Goal: Task Accomplishment & Management: Use online tool/utility

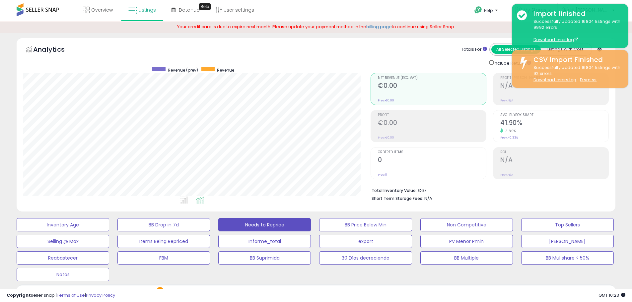
select select "**"
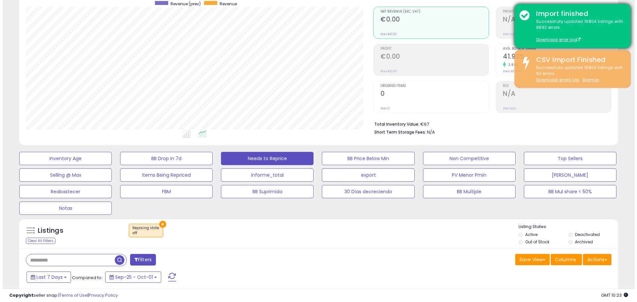
scroll to position [136, 347]
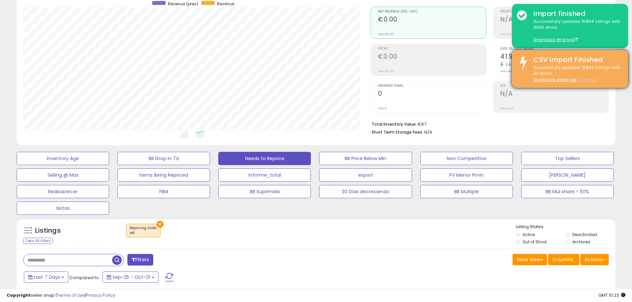
click at [587, 80] on u "Dismiss" at bounding box center [588, 80] width 17 height 6
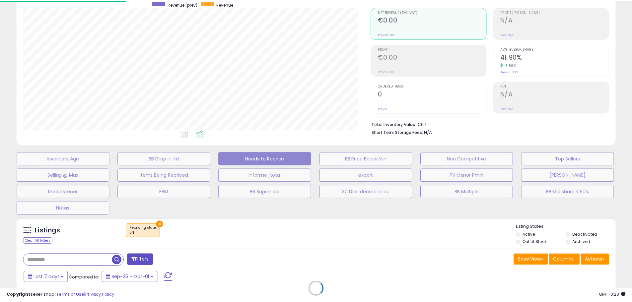
scroll to position [136, 350]
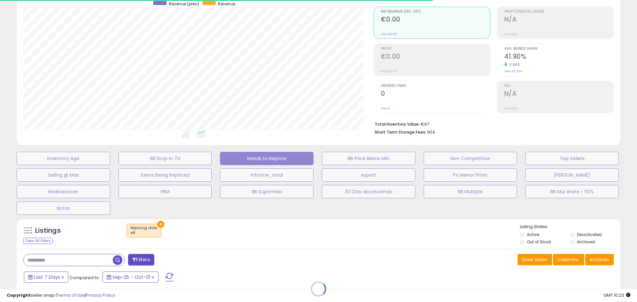
click at [599, 262] on div "Retrieving listings data.." at bounding box center [318, 294] width 613 height 158
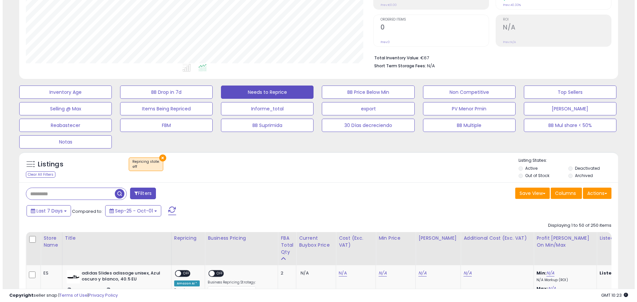
scroll to position [136, 347]
click at [593, 196] on button "Actions" at bounding box center [594, 193] width 29 height 11
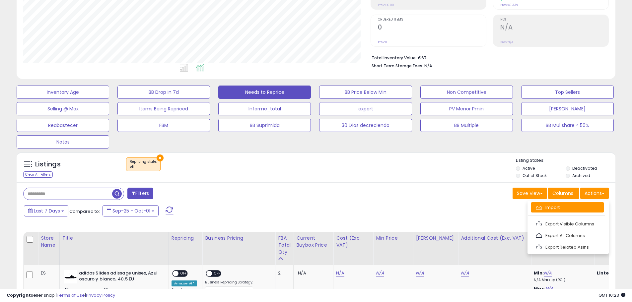
click at [552, 206] on link "Import" at bounding box center [567, 207] width 73 height 10
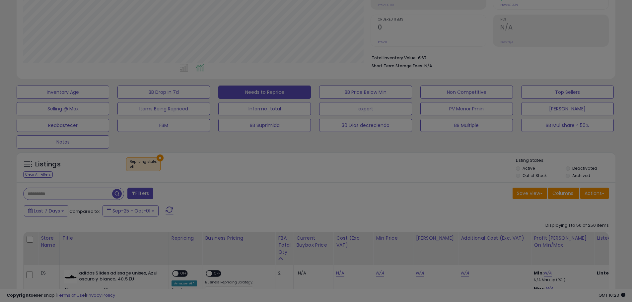
scroll to position [136, 350]
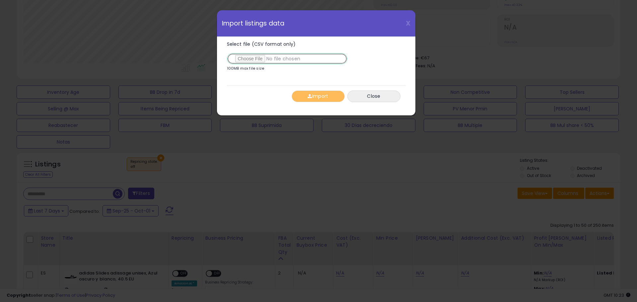
click at [272, 57] on input "Select file (CSV format only)" at bounding box center [287, 58] width 120 height 11
type input "**********"
click at [325, 95] on button "Import" at bounding box center [317, 97] width 53 height 12
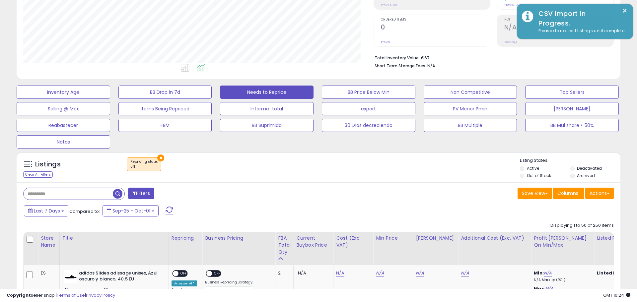
scroll to position [331432, 331221]
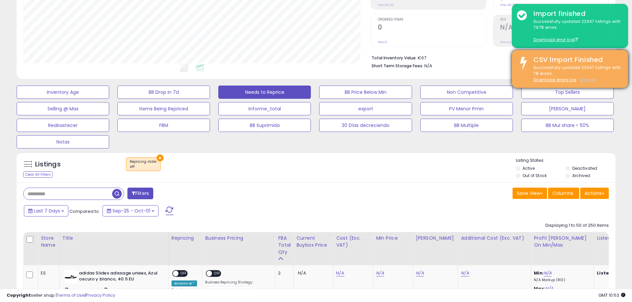
click at [591, 80] on u "Dismiss" at bounding box center [588, 80] width 17 height 6
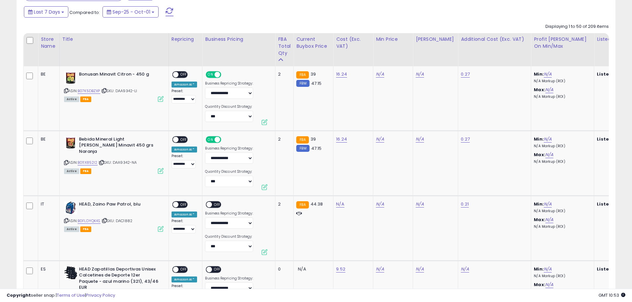
scroll to position [136, 347]
click at [106, 220] on icon at bounding box center [104, 221] width 4 height 4
click at [340, 204] on link "N/A" at bounding box center [340, 204] width 8 height 7
type input "**"
type input "*****"
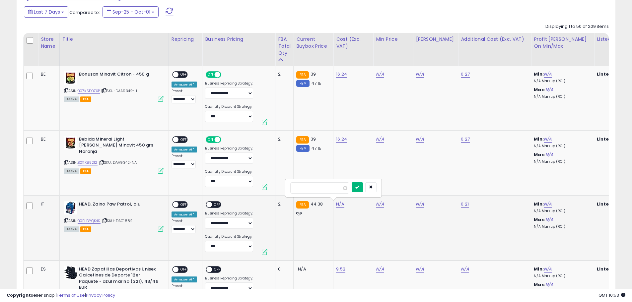
click at [363, 189] on button "submit" at bounding box center [356, 187] width 11 height 10
click at [212, 205] on span "OFF" at bounding box center [217, 205] width 11 height 6
click at [184, 205] on span "OFF" at bounding box center [183, 205] width 11 height 6
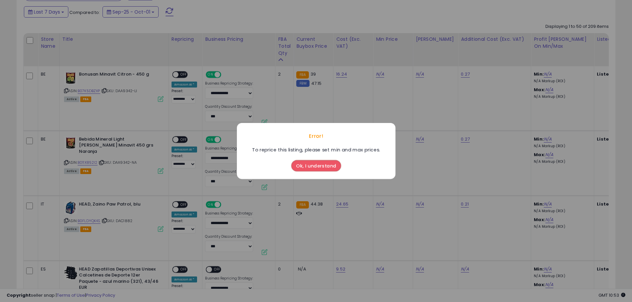
click at [318, 164] on button "Ok, I understand" at bounding box center [316, 165] width 50 height 11
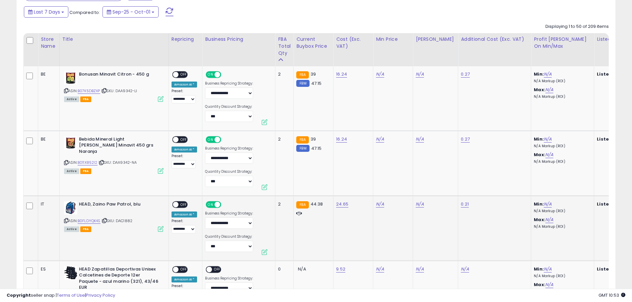
click at [185, 205] on span "OFF" at bounding box center [183, 205] width 11 height 6
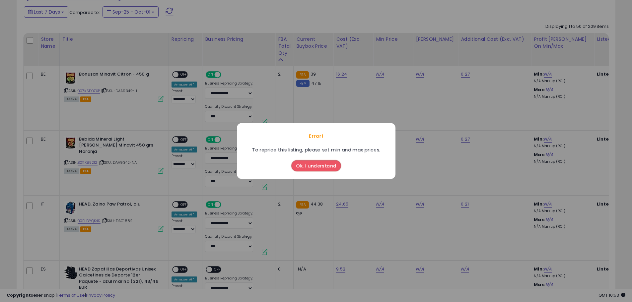
click at [332, 165] on button "Ok, I understand" at bounding box center [316, 165] width 50 height 11
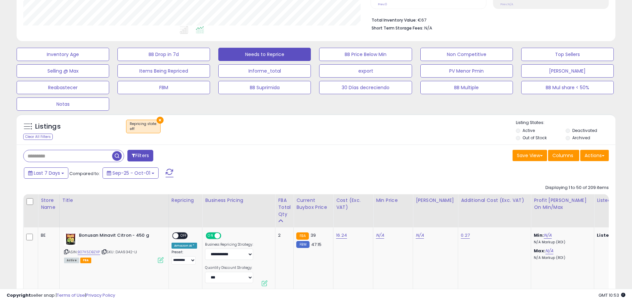
scroll to position [166, 0]
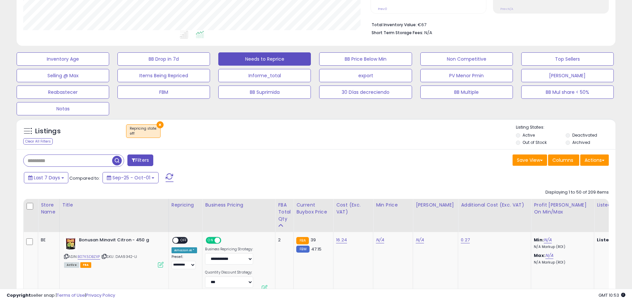
click at [168, 177] on span at bounding box center [169, 177] width 8 height 9
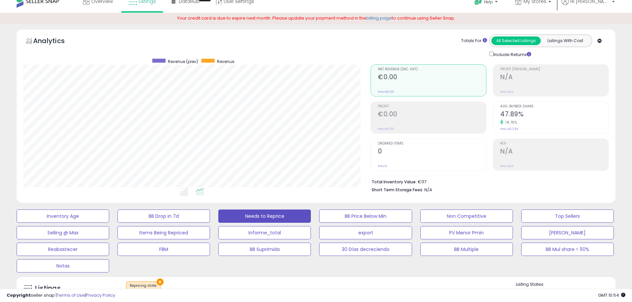
scroll to position [0, 0]
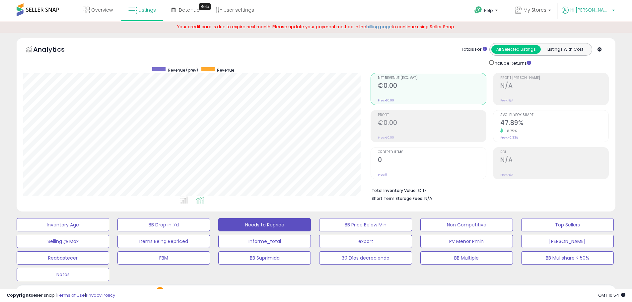
click at [608, 11] on span "Hi [PERSON_NAME]" at bounding box center [590, 10] width 40 height 7
click at [603, 70] on link "Logout" at bounding box center [599, 70] width 15 height 6
